Goal: Find contact information: Find contact information

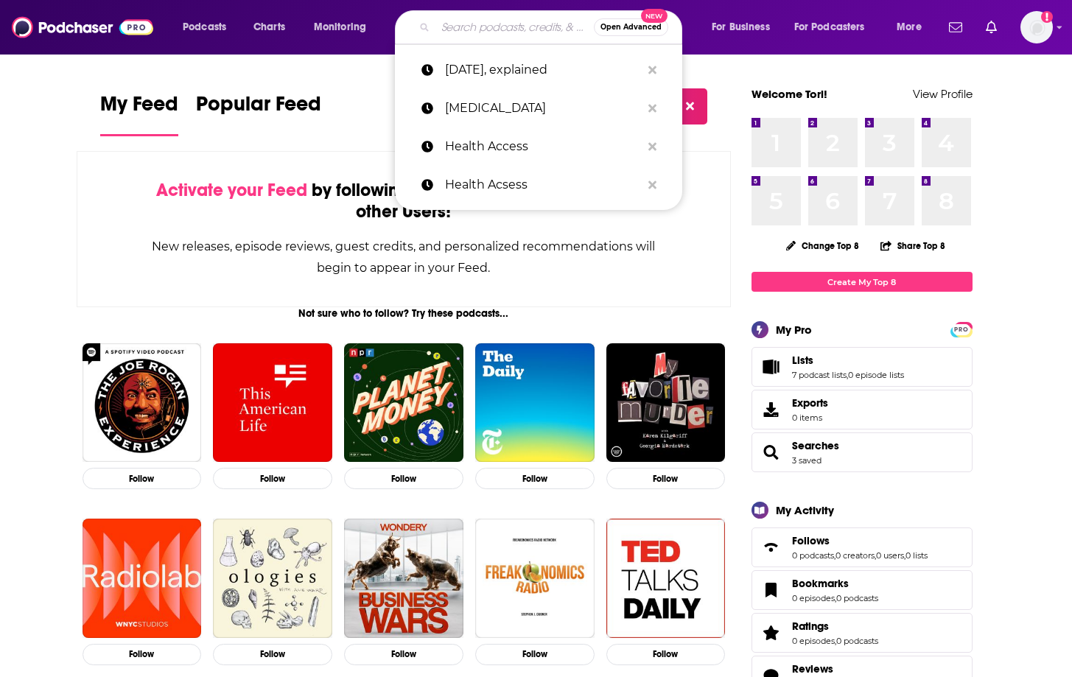
click at [522, 38] on input "Search podcasts, credits, & more..." at bounding box center [514, 27] width 158 height 24
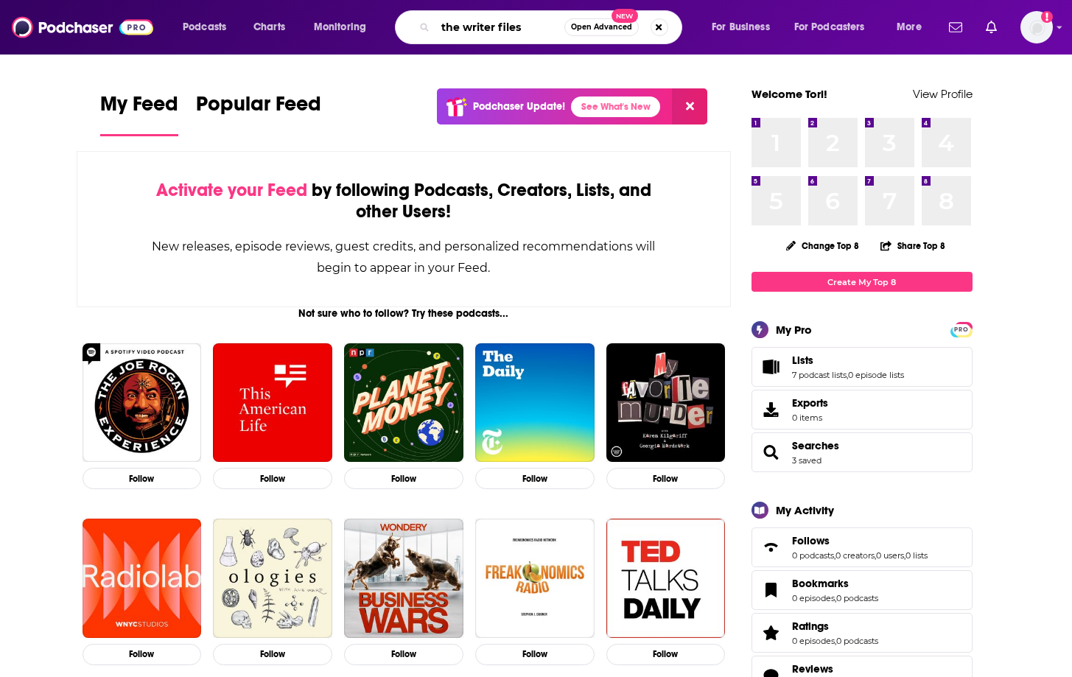
type input "the writer files"
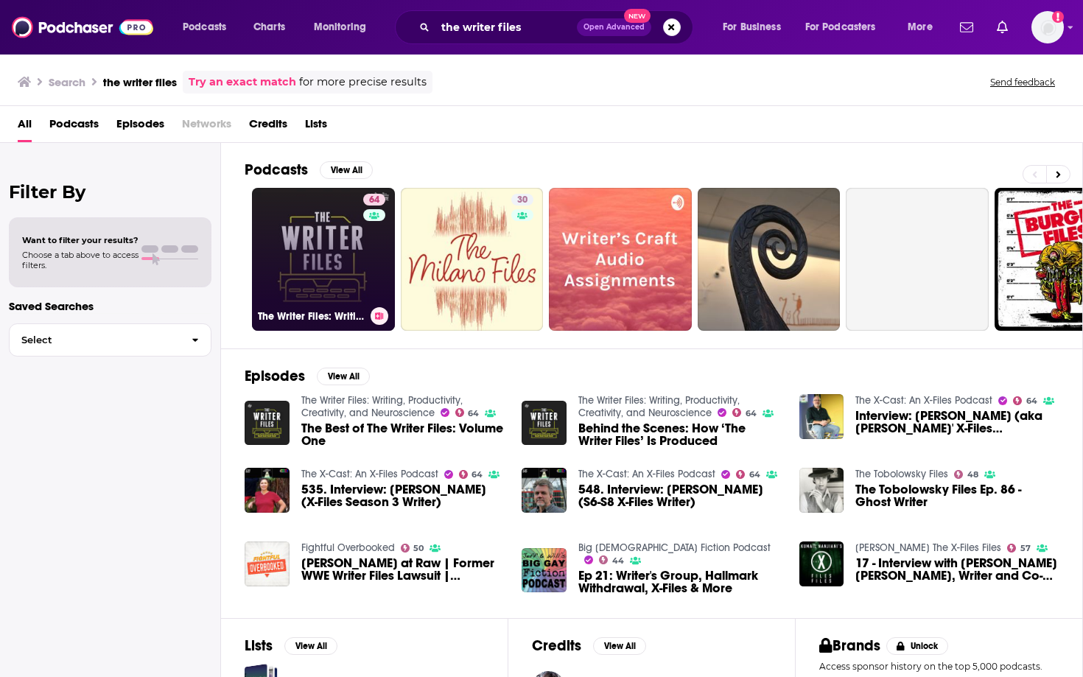
click at [365, 249] on div "64" at bounding box center [376, 250] width 26 height 113
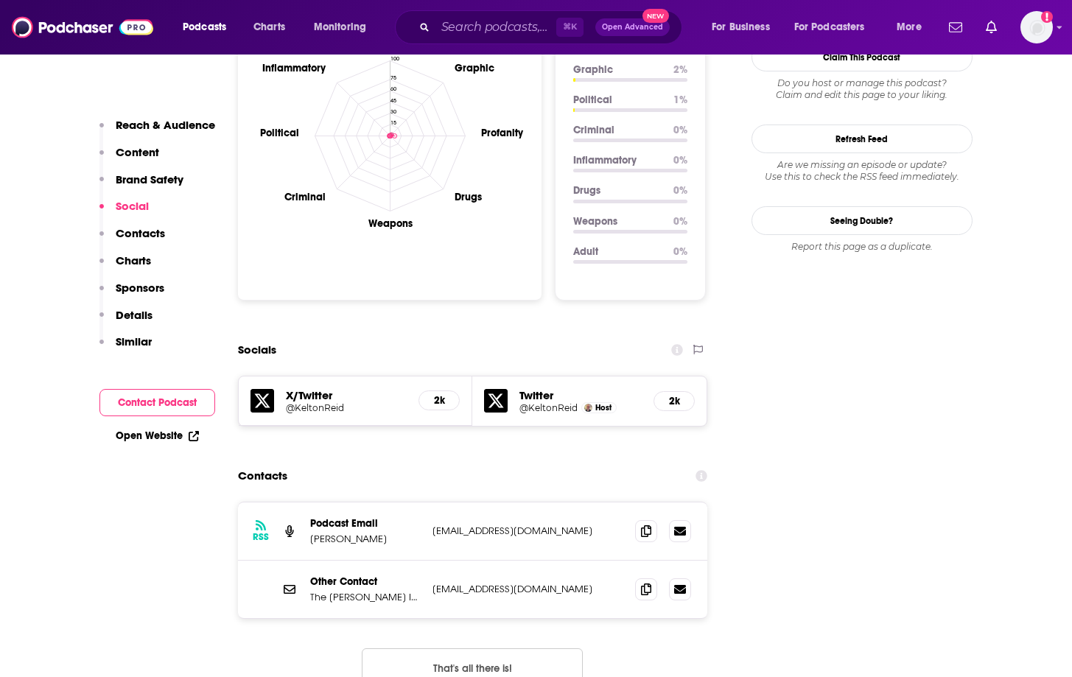
scroll to position [1419, 0]
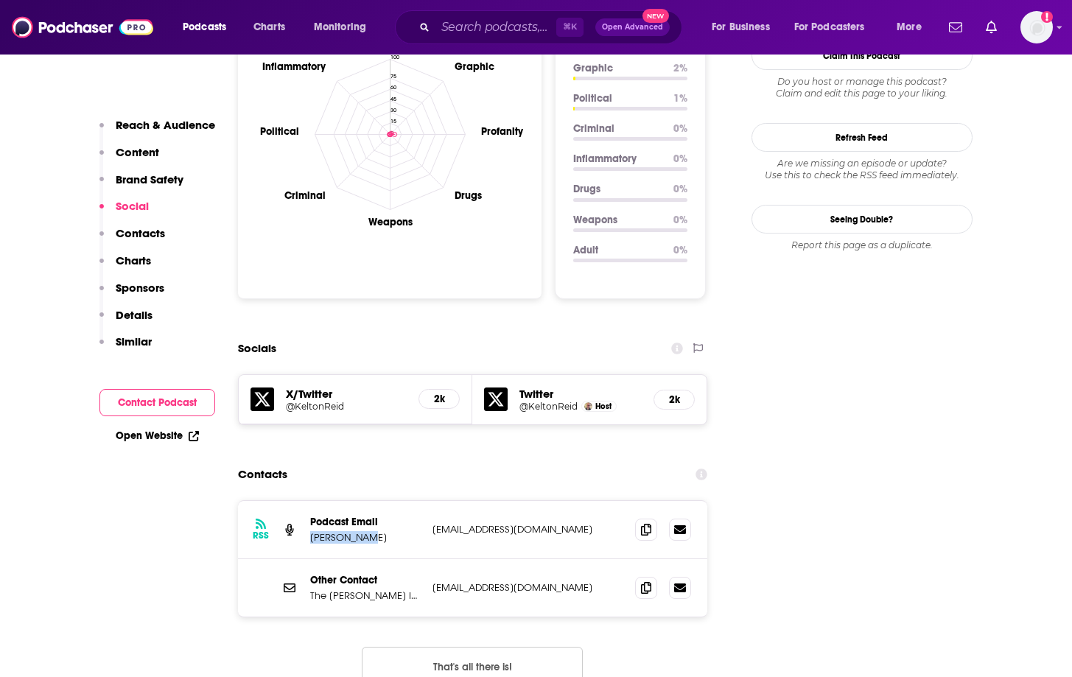
drag, startPoint x: 368, startPoint y: 464, endPoint x: 307, endPoint y: 465, distance: 61.1
click at [307, 501] on div "RSS Podcast Email [PERSON_NAME] [EMAIL_ADDRESS][DOMAIN_NAME] [EMAIL_ADDRESS][DO…" at bounding box center [473, 530] width 470 height 58
copy p "[PERSON_NAME]"
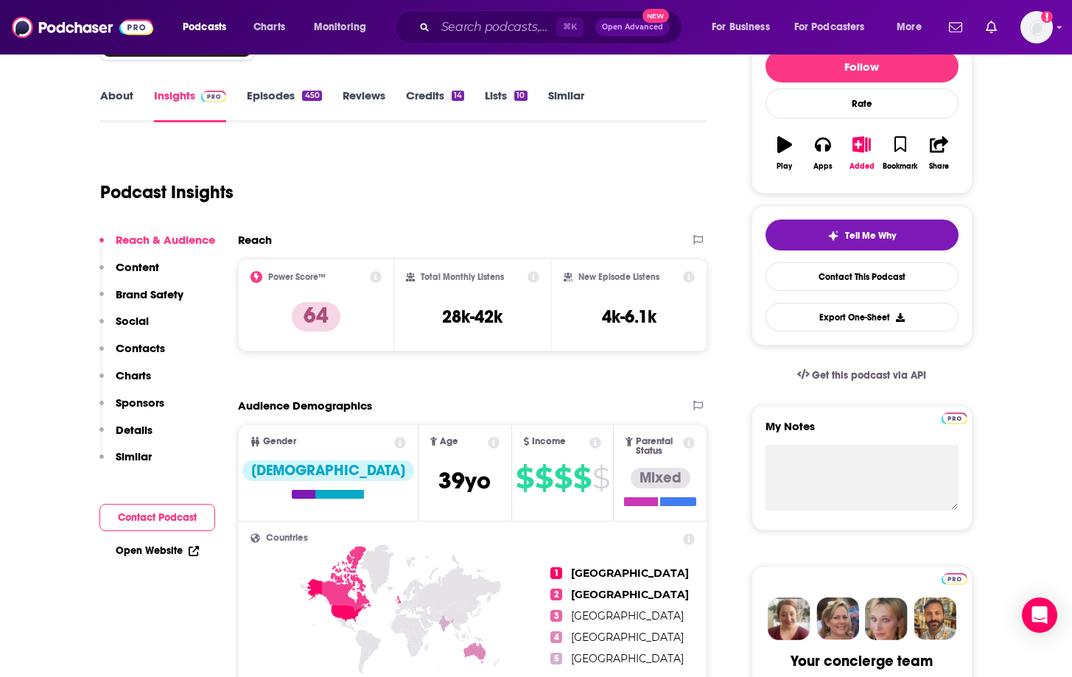
scroll to position [0, 0]
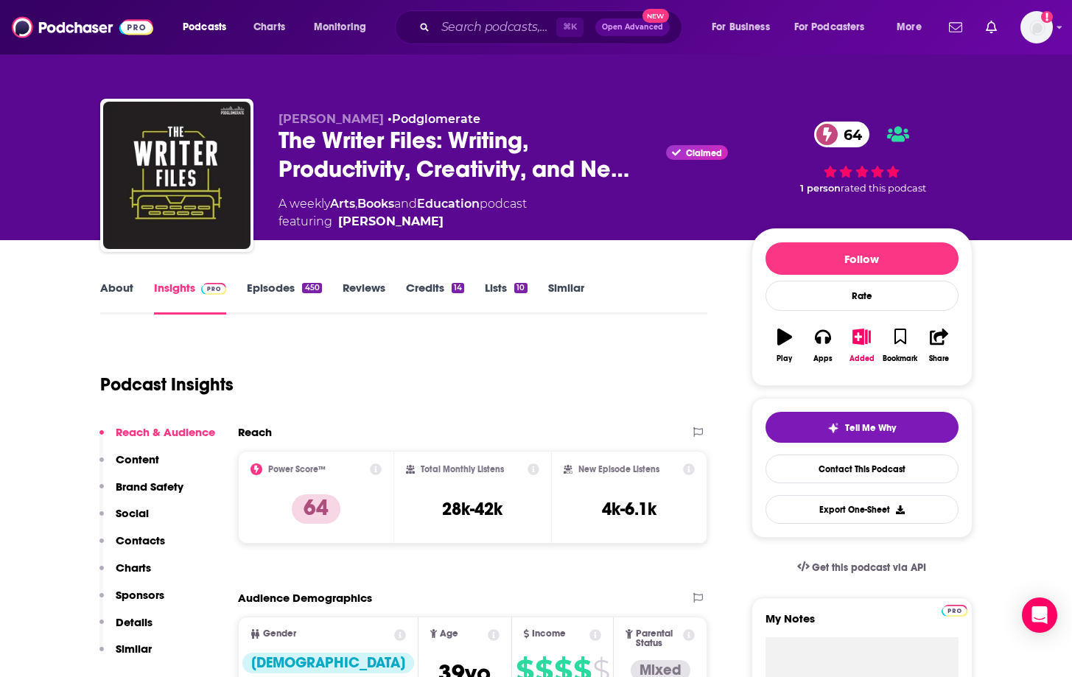
click at [112, 290] on link "About" at bounding box center [116, 298] width 33 height 34
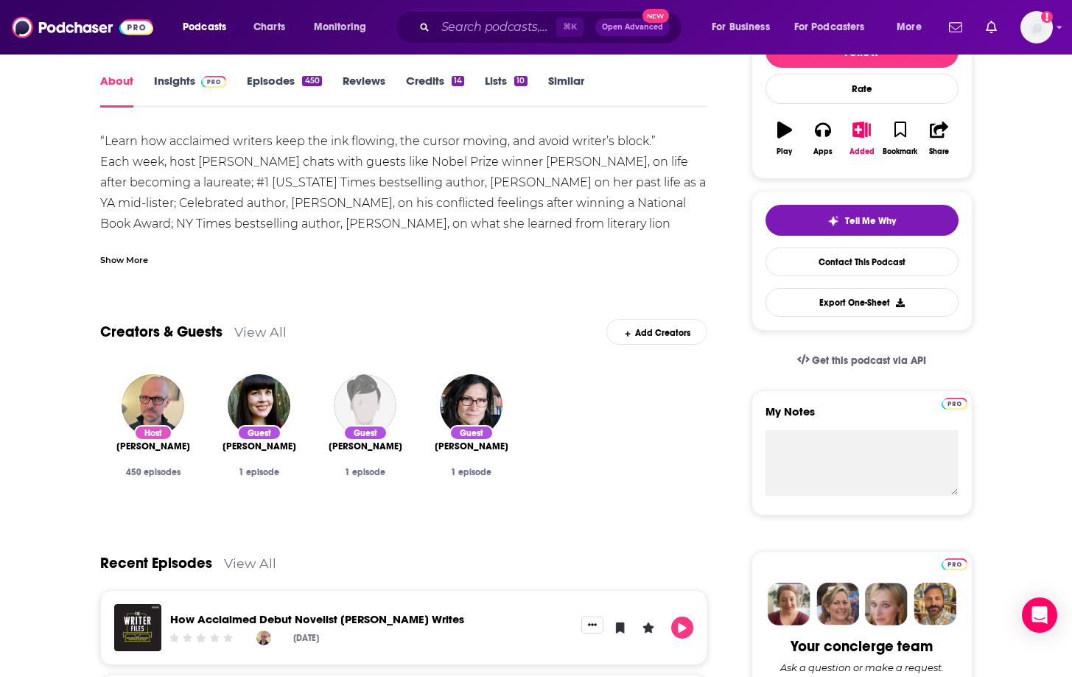
scroll to position [206, 0]
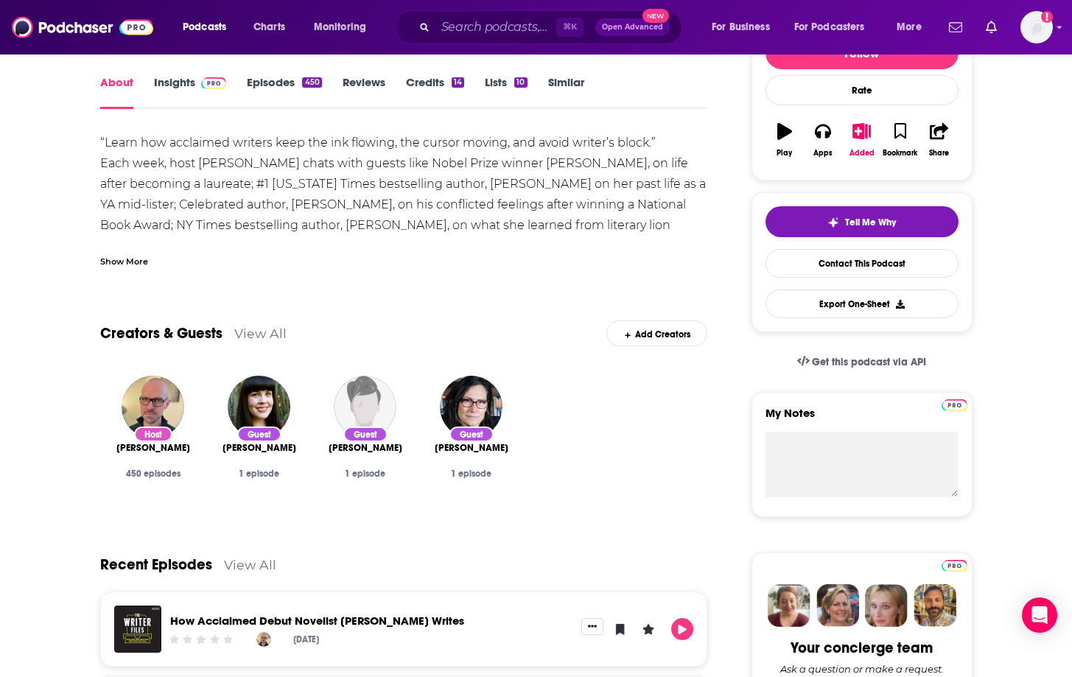
click at [152, 448] on span "[PERSON_NAME]" at bounding box center [153, 448] width 74 height 12
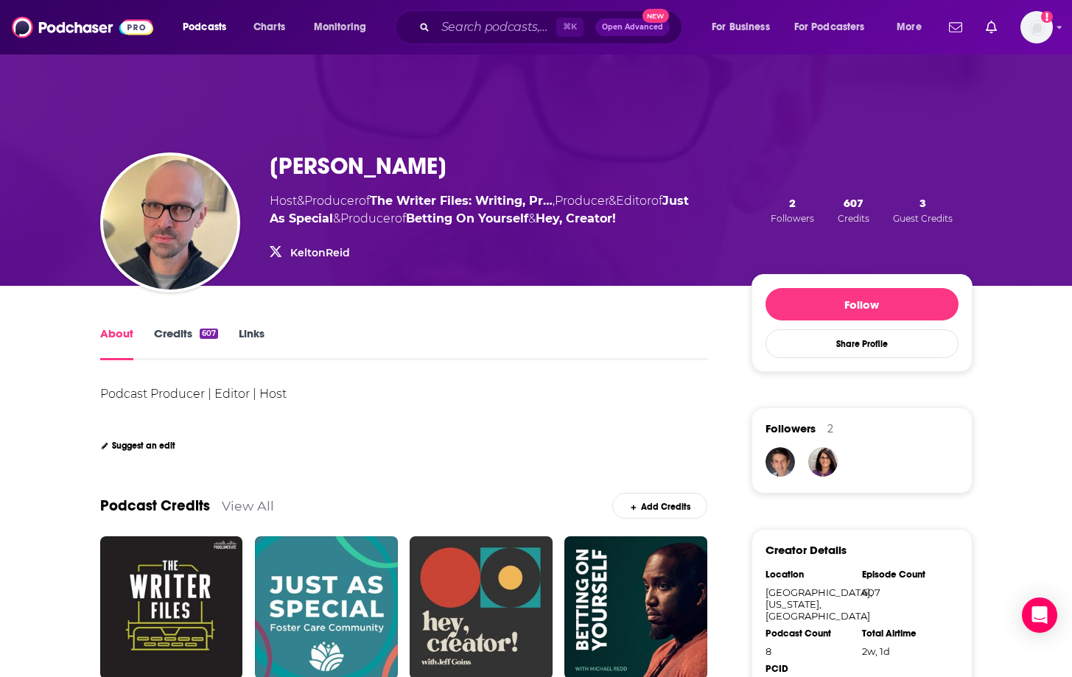
click at [164, 342] on link "Credits 607" at bounding box center [186, 343] width 64 height 34
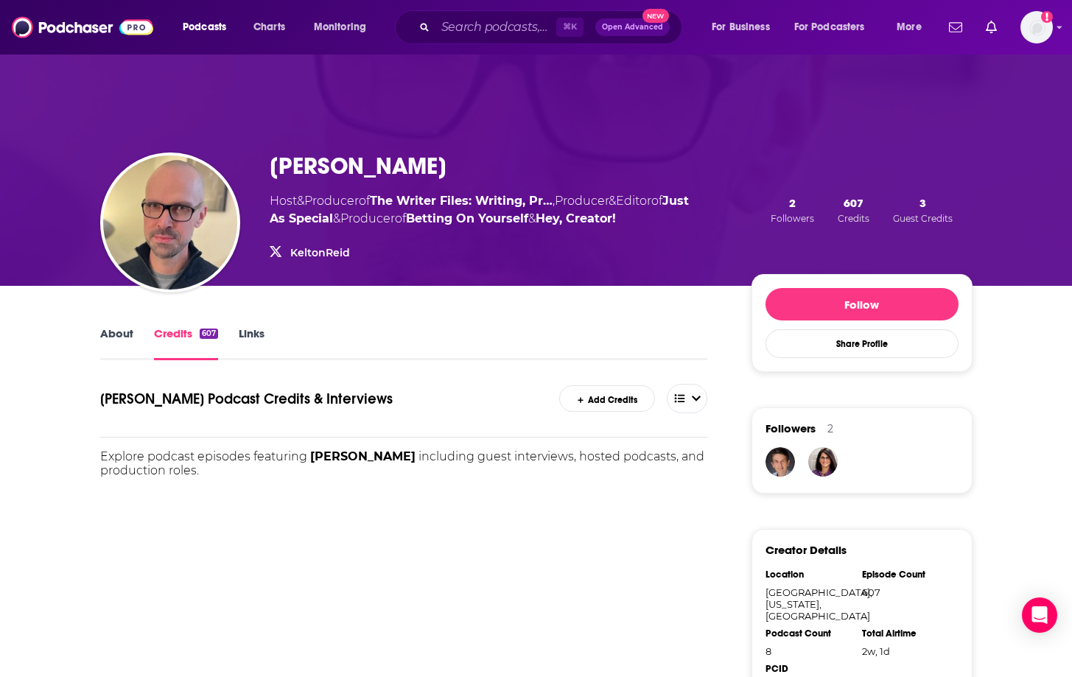
click at [125, 342] on link "About" at bounding box center [116, 343] width 33 height 34
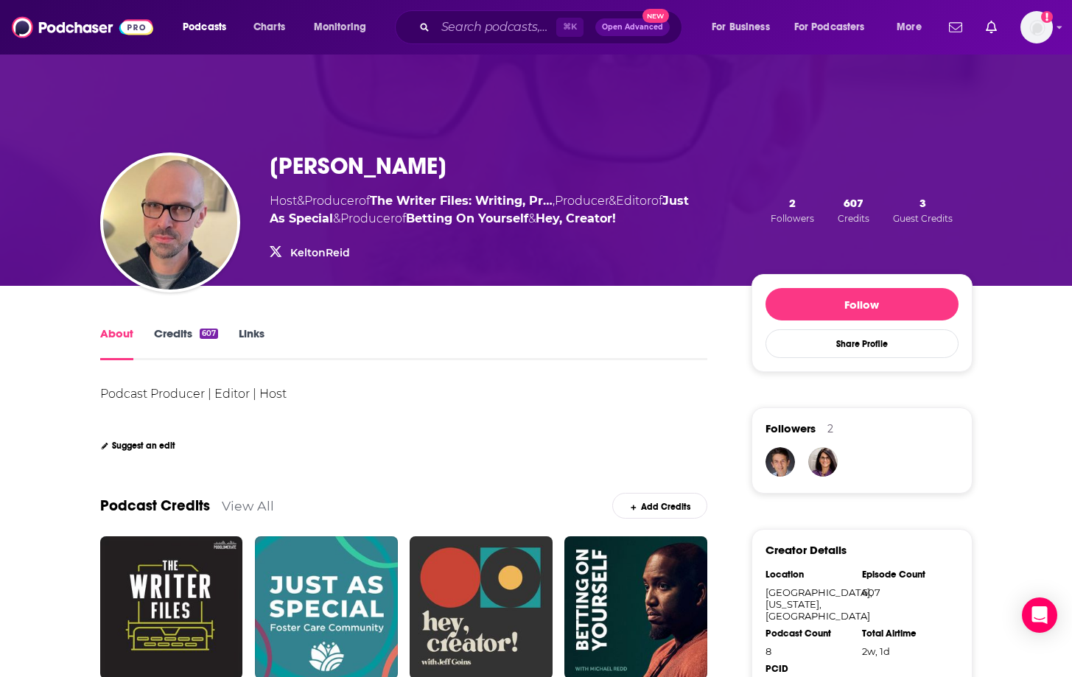
click at [244, 333] on link "Links" at bounding box center [252, 343] width 26 height 34
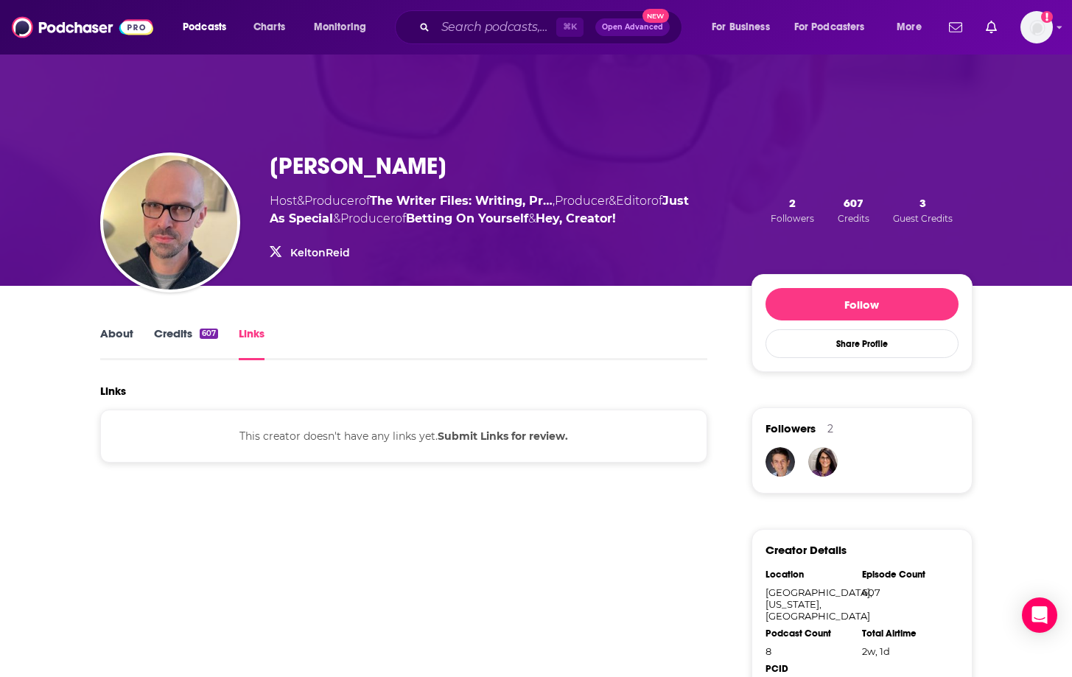
click at [318, 257] on link "KeltonReid" at bounding box center [320, 252] width 60 height 13
